Goal: Information Seeking & Learning: Check status

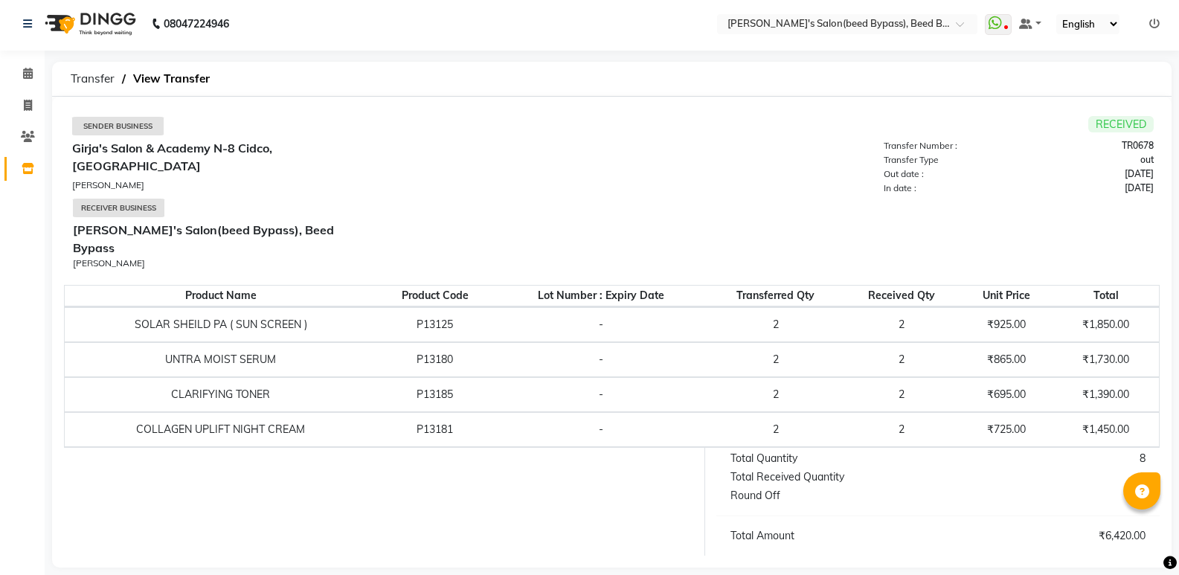
scroll to position [3, 0]
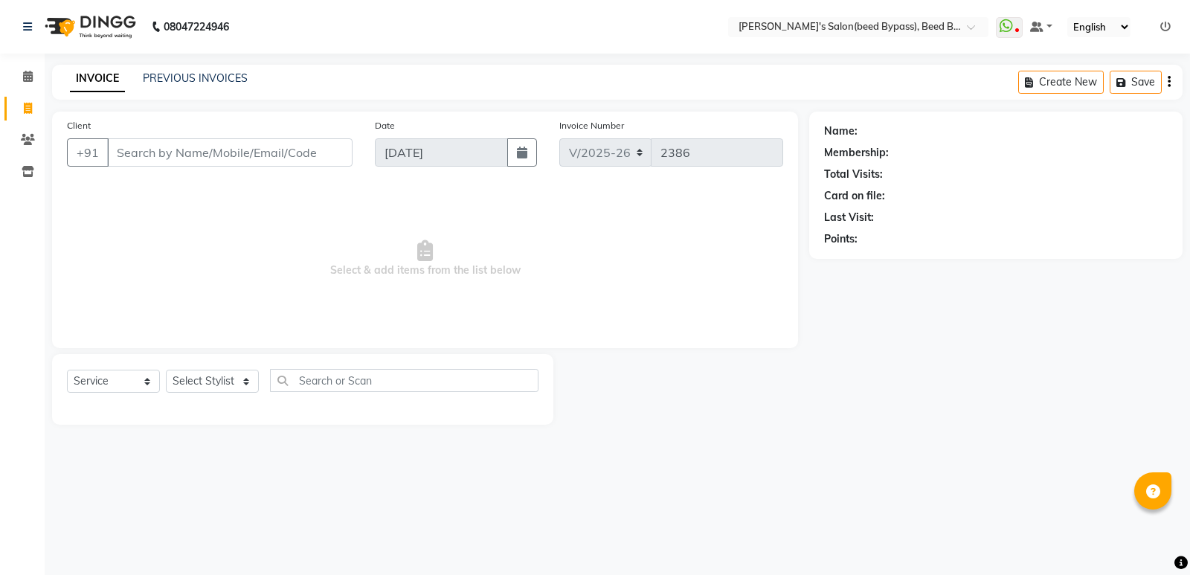
select select "4176"
select select "service"
click at [29, 143] on icon at bounding box center [28, 139] width 14 height 11
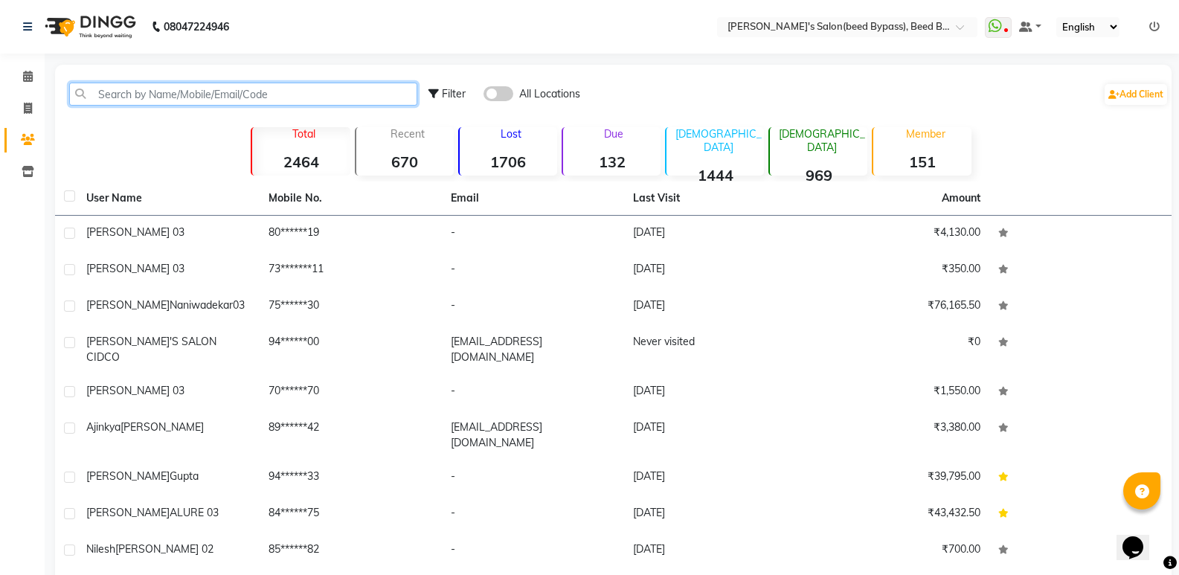
click at [200, 94] on input "text" at bounding box center [243, 94] width 348 height 23
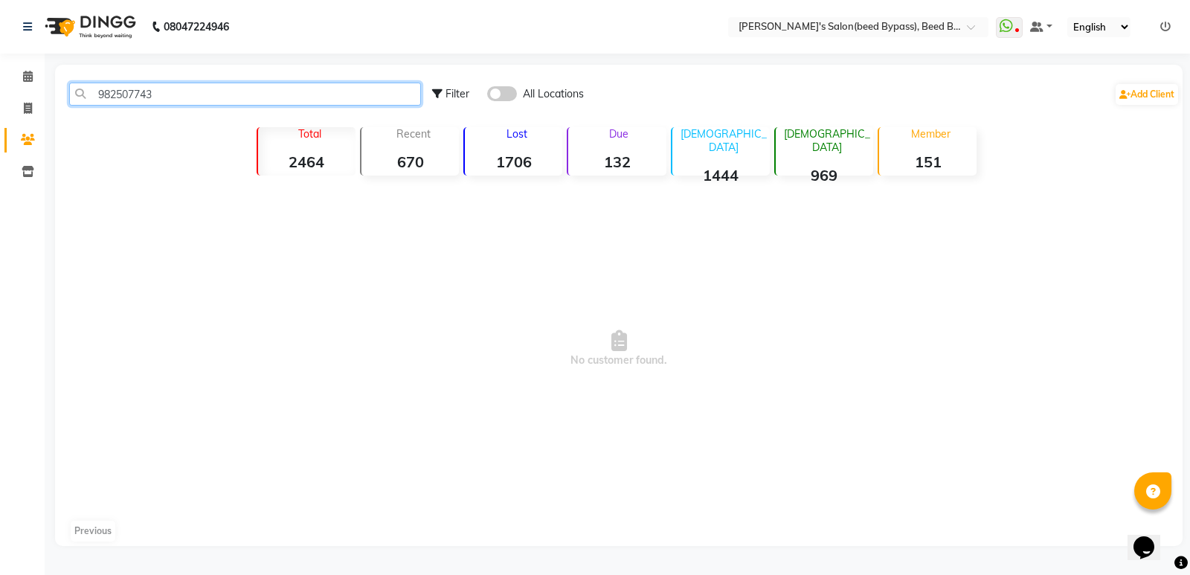
click at [183, 101] on input "982507743" at bounding box center [245, 94] width 352 height 23
click at [130, 94] on input "982507743" at bounding box center [245, 94] width 352 height 23
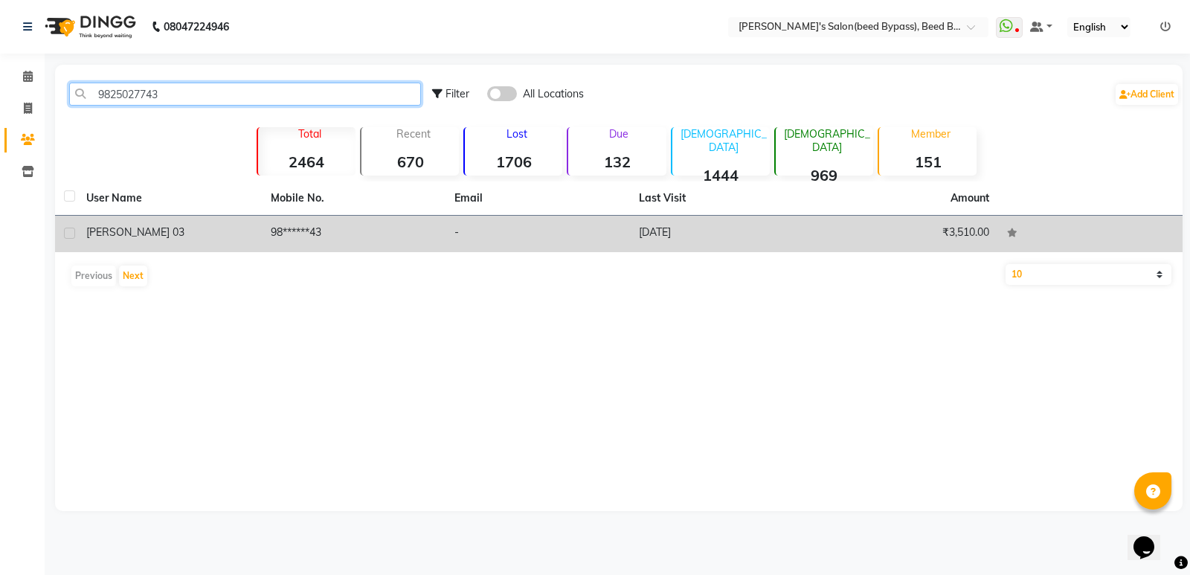
type input "9825027743"
click at [138, 234] on span "[PERSON_NAME] 03" at bounding box center [135, 231] width 98 height 13
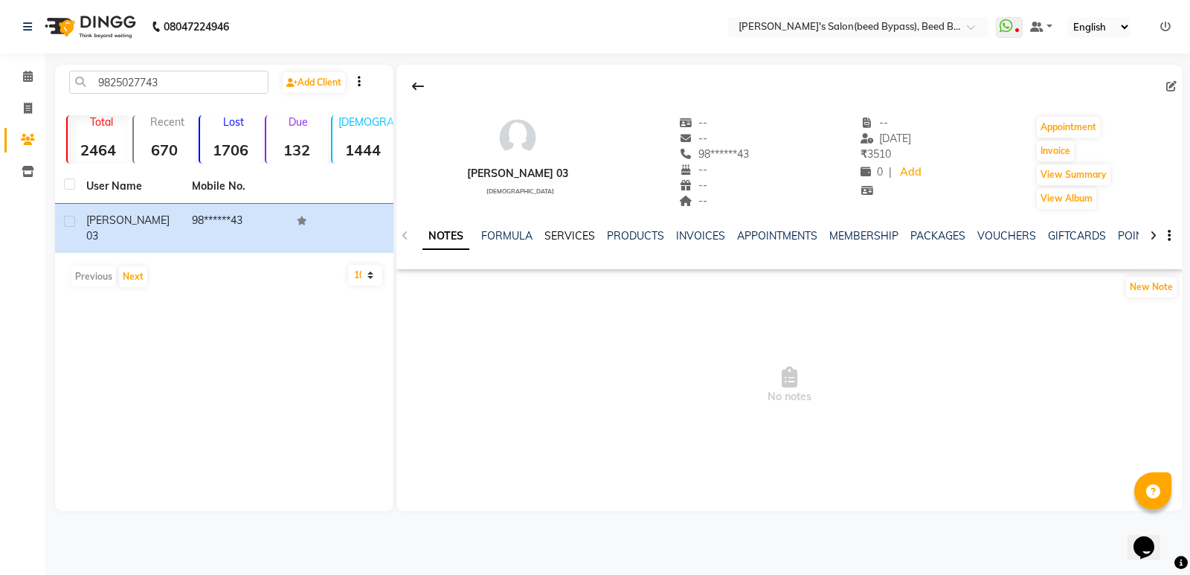
click at [563, 236] on link "SERVICES" at bounding box center [569, 235] width 51 height 13
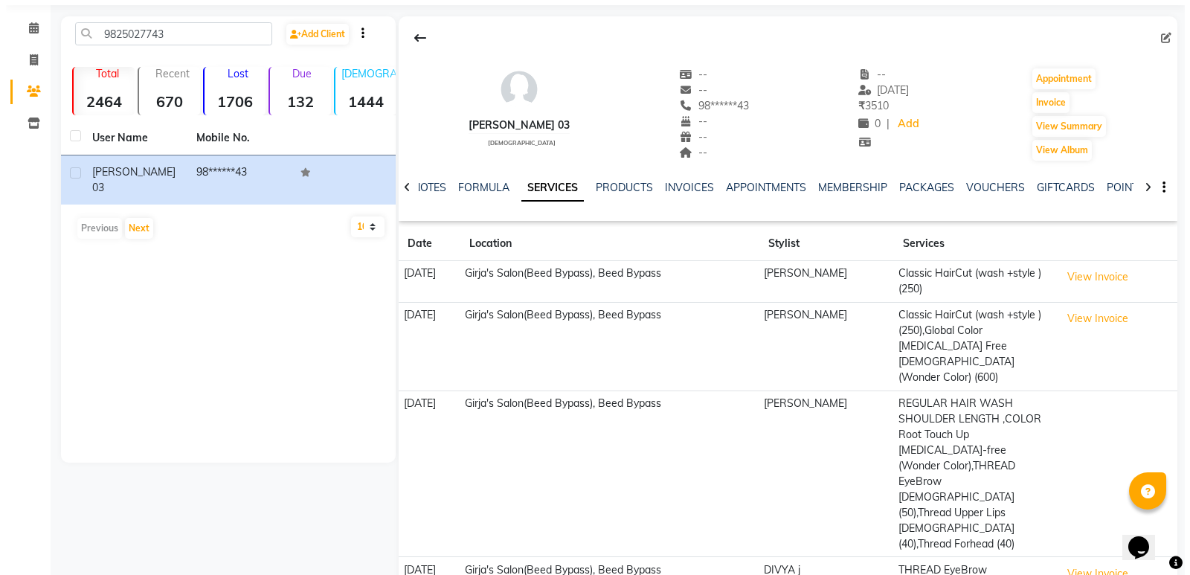
scroll to position [74, 0]
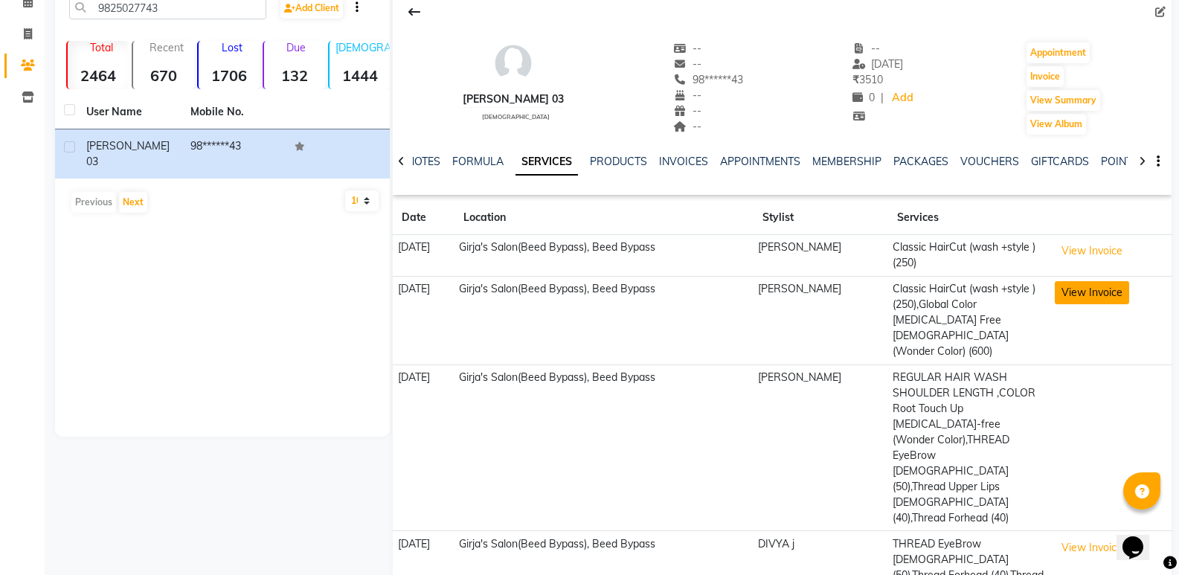
click at [1082, 293] on button "View Invoice" at bounding box center [1091, 292] width 74 height 23
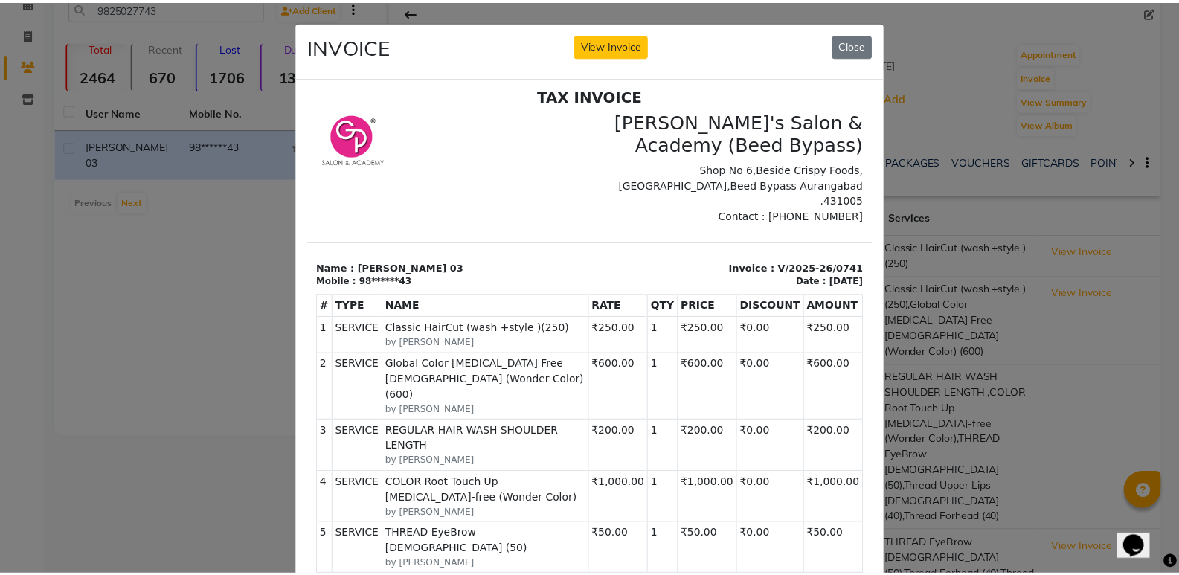
scroll to position [12, 0]
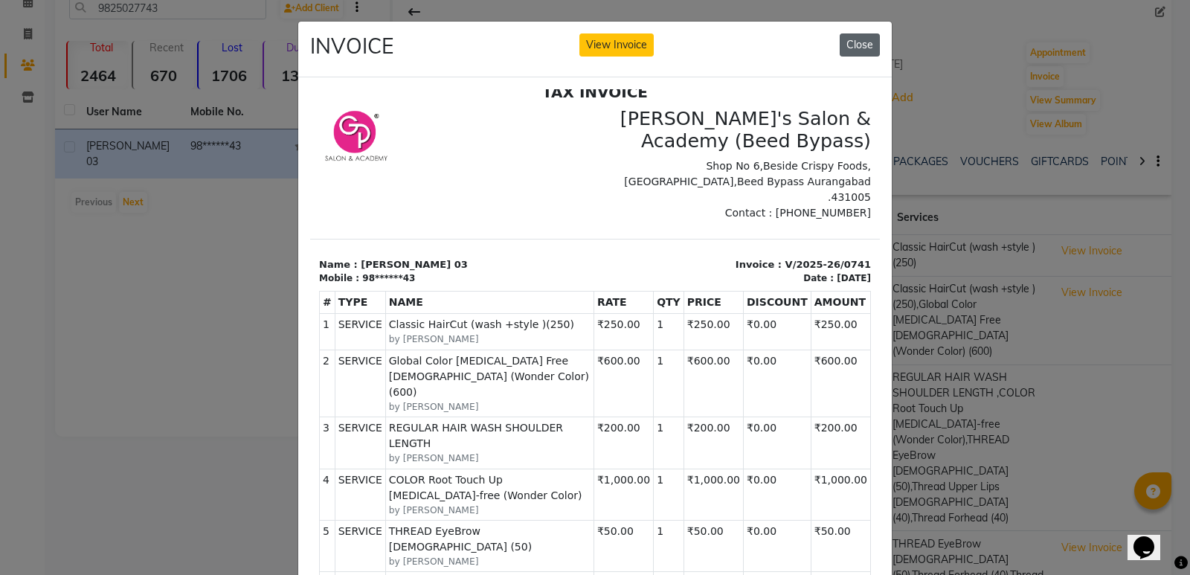
click at [870, 43] on button "Close" at bounding box center [860, 44] width 40 height 23
